Goal: Task Accomplishment & Management: Use online tool/utility

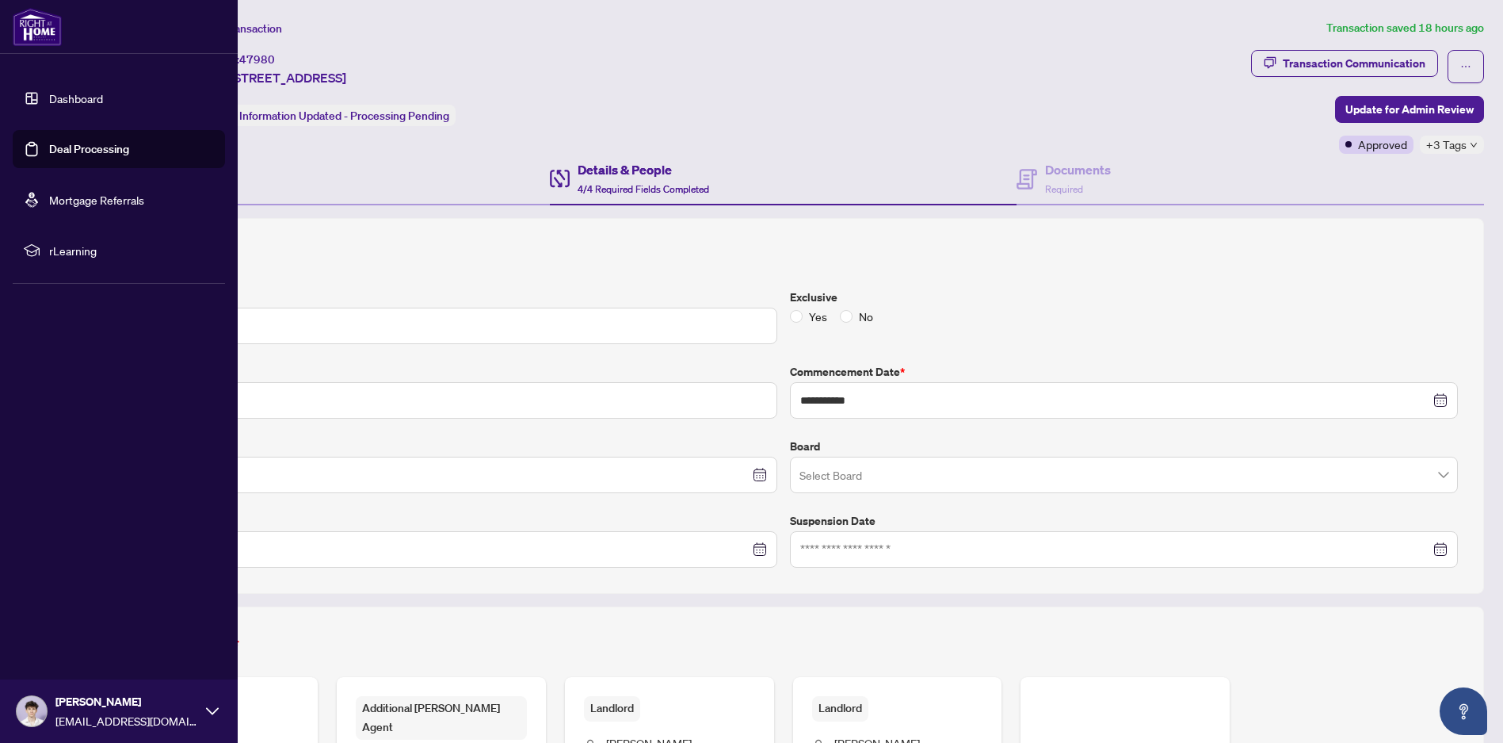
click at [76, 92] on link "Dashboard" at bounding box center [76, 98] width 54 height 14
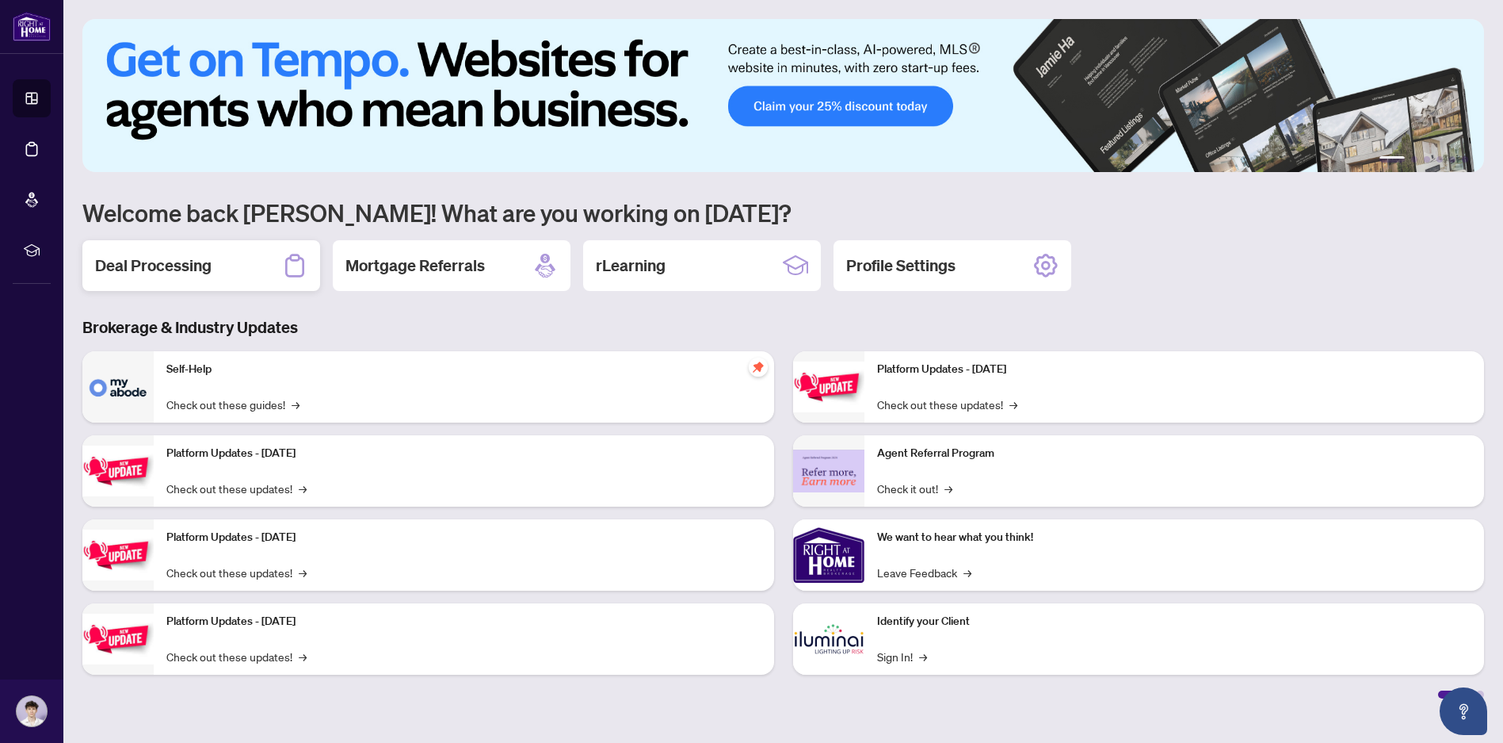
click at [254, 271] on div "Deal Processing" at bounding box center [201, 265] width 238 height 51
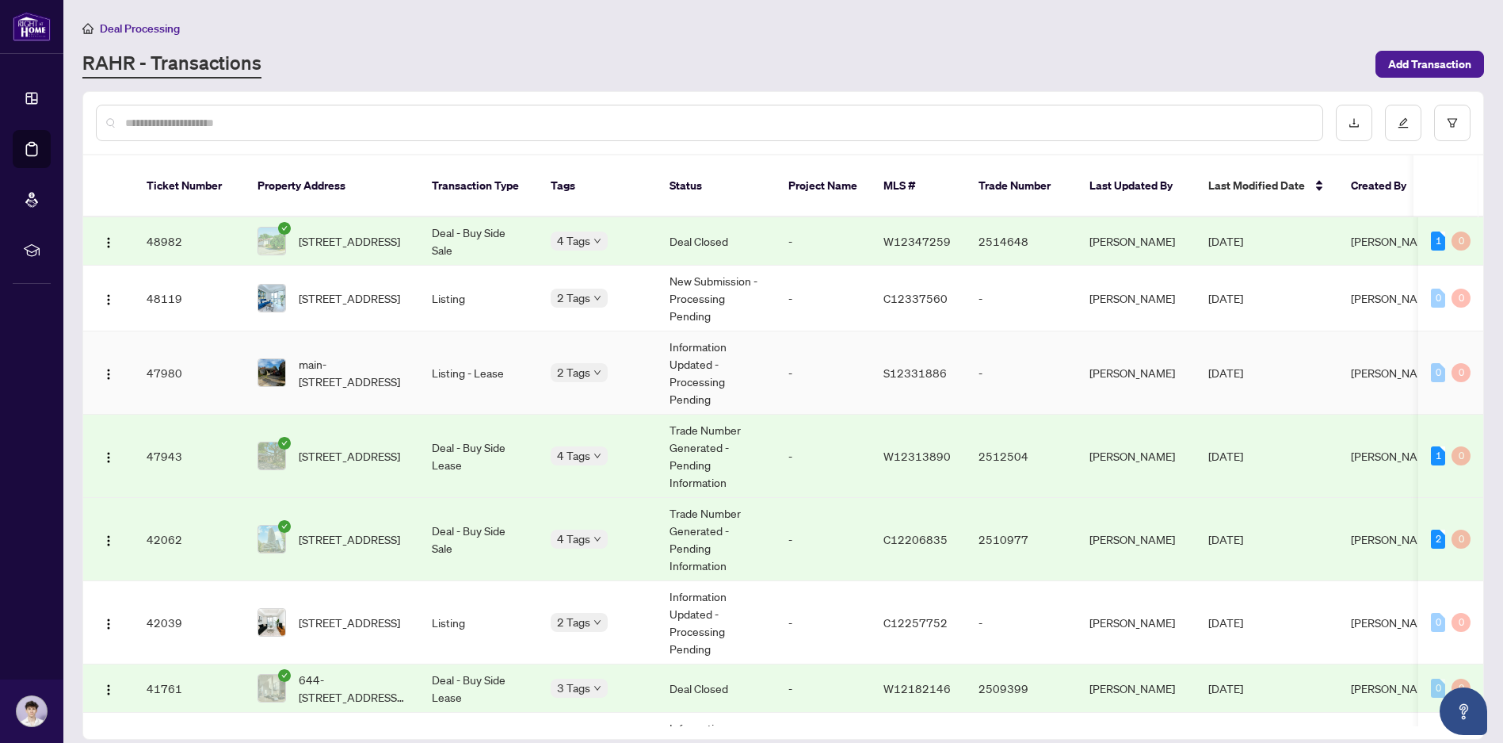
click at [327, 355] on span "main-[STREET_ADDRESS]" at bounding box center [353, 372] width 108 height 35
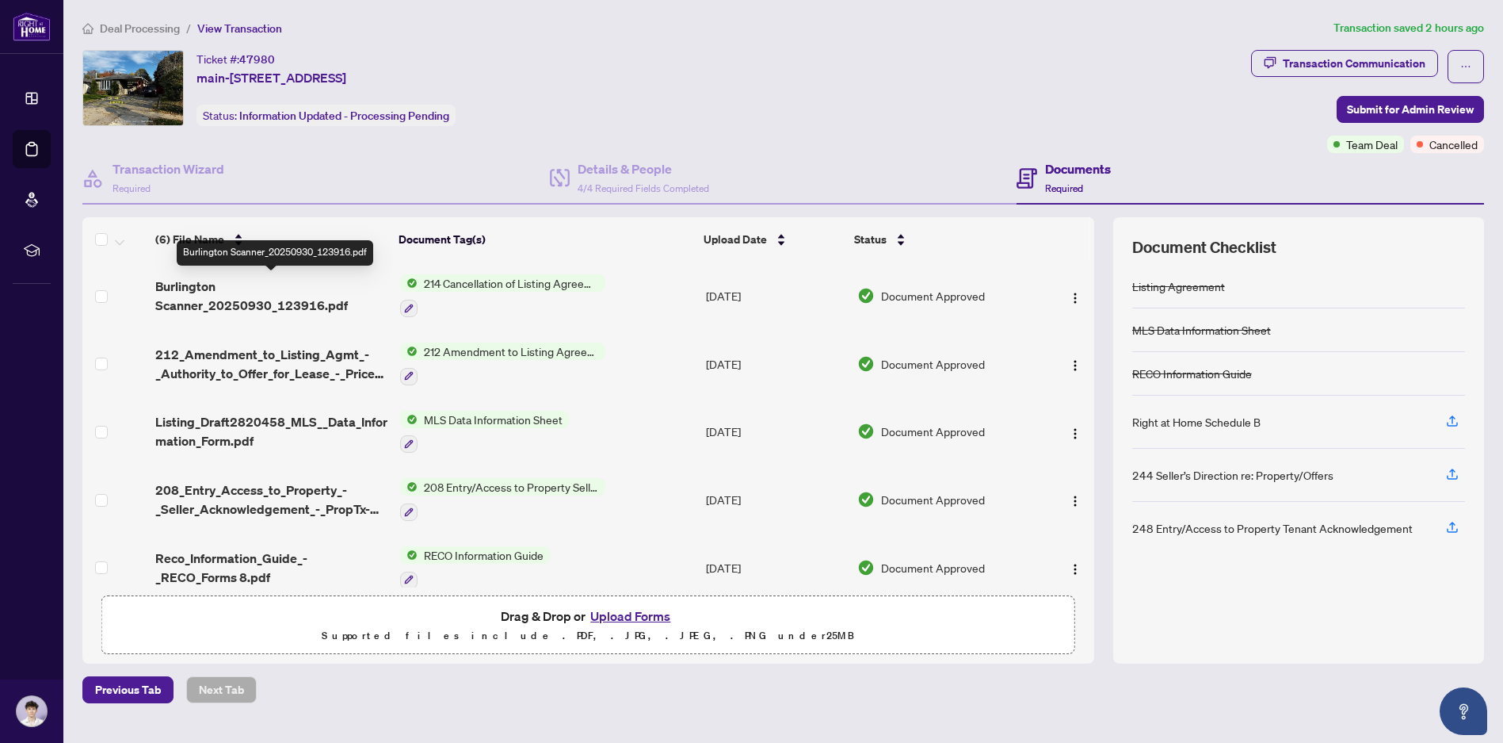
click at [223, 297] on span "Burlington Scanner_20250930_123916.pdf" at bounding box center [271, 296] width 232 height 38
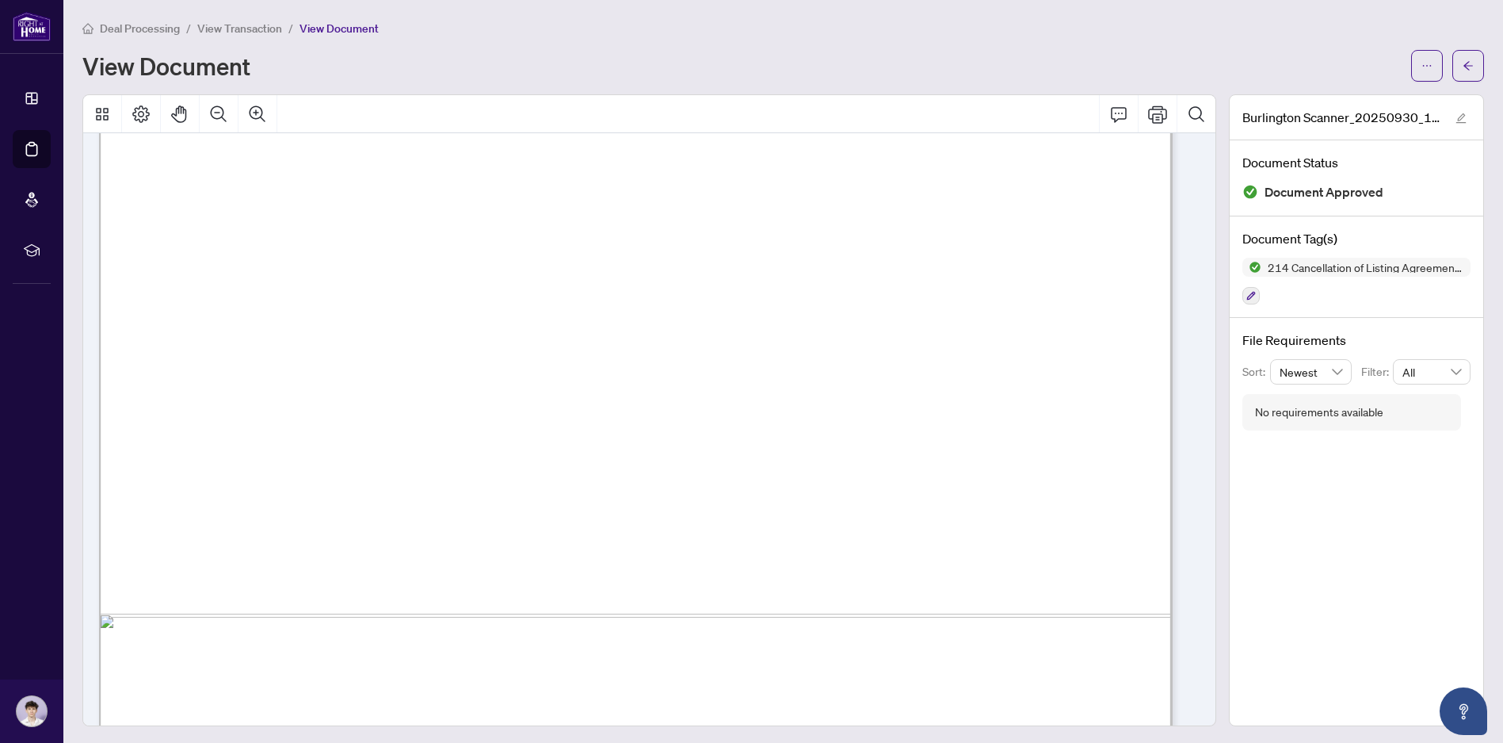
scroll to position [872, 0]
